Goal: Task Accomplishment & Management: Manage account settings

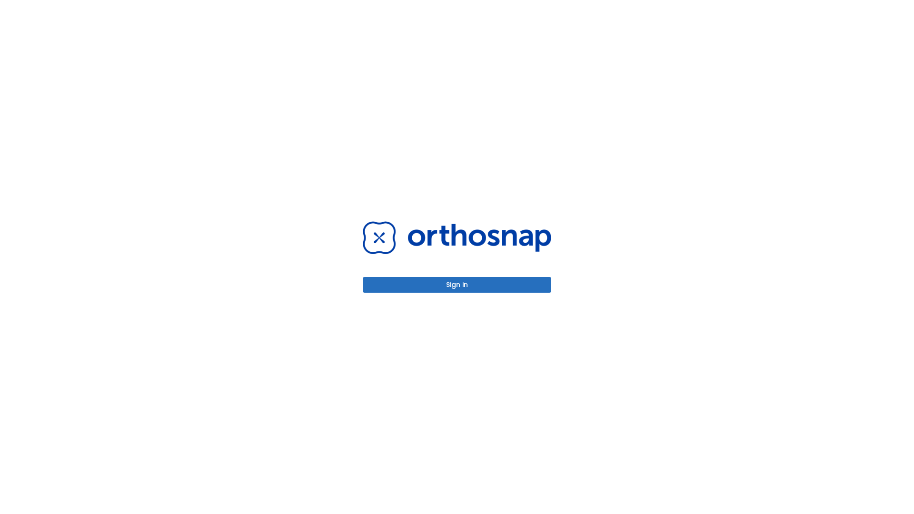
click at [457, 285] on button "Sign in" at bounding box center [457, 285] width 189 height 16
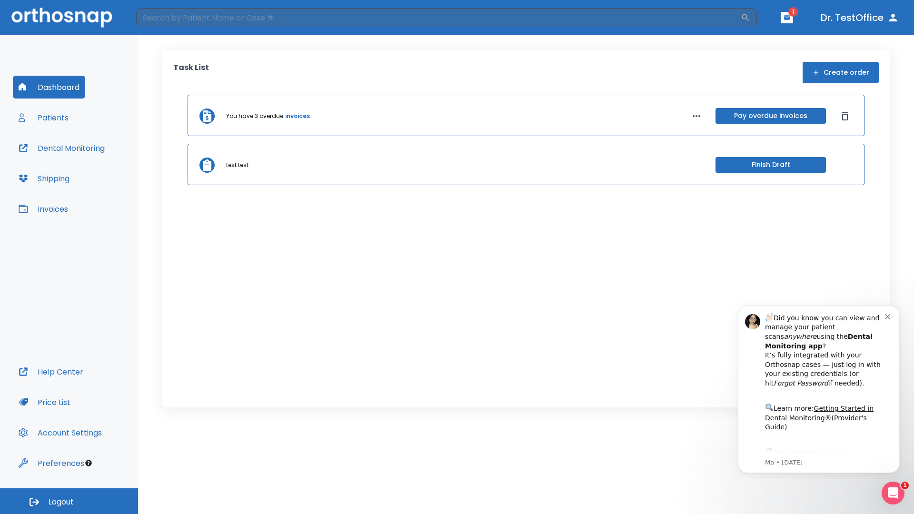
click at [69, 501] on span "Logout" at bounding box center [61, 502] width 25 height 10
